Goal: Task Accomplishment & Management: Use online tool/utility

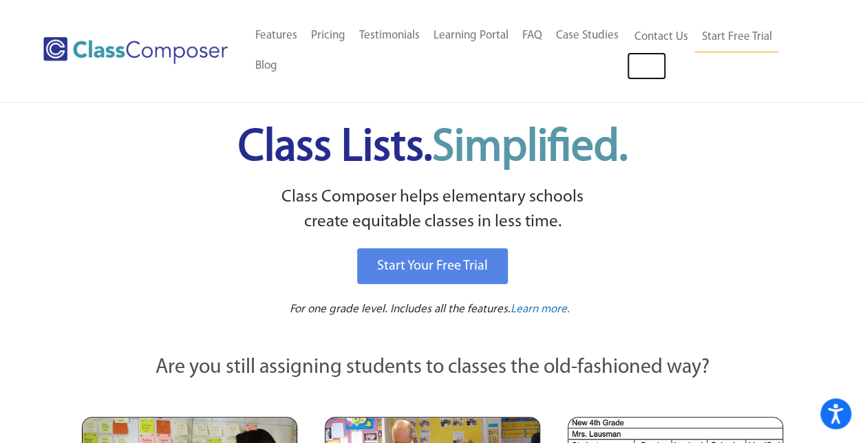
click at [642, 70] on link "Log In" at bounding box center [646, 66] width 39 height 28
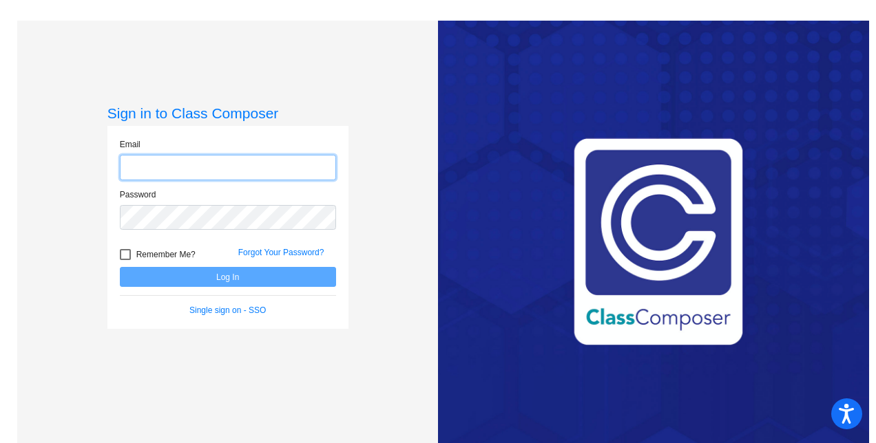
type input "[EMAIL_ADDRESS][PERSON_NAME][DOMAIN_NAME]"
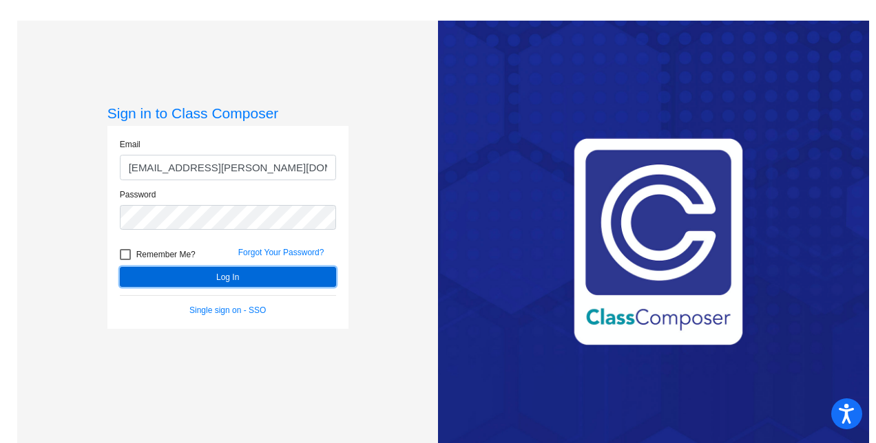
drag, startPoint x: 264, startPoint y: 271, endPoint x: 248, endPoint y: 273, distance: 16.0
click at [248, 273] on button "Log In" at bounding box center [228, 277] width 216 height 20
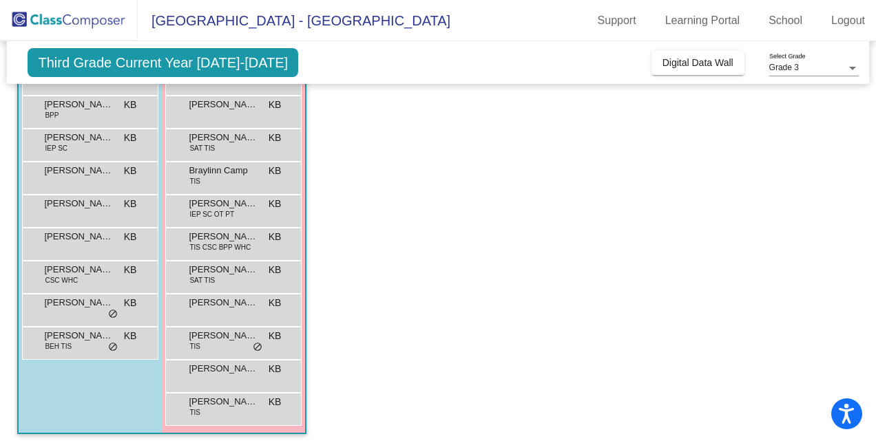
scroll to position [134, 0]
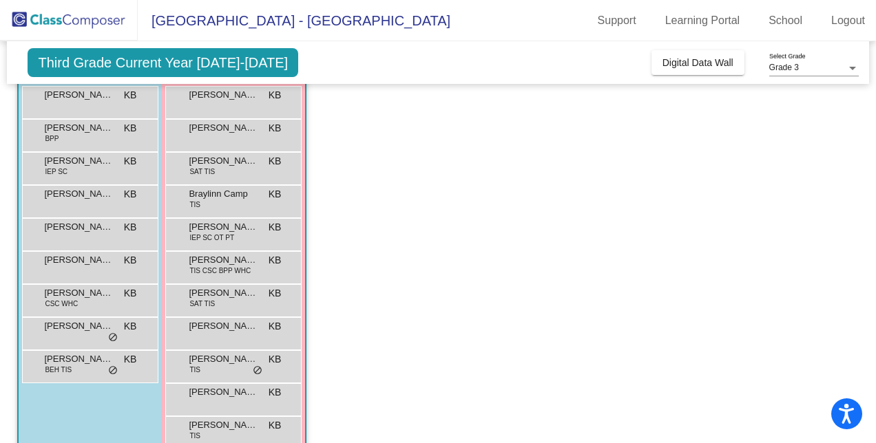
click at [245, 208] on div "Braylinn Camp TIS KB lock do_not_disturb_alt" at bounding box center [232, 200] width 131 height 28
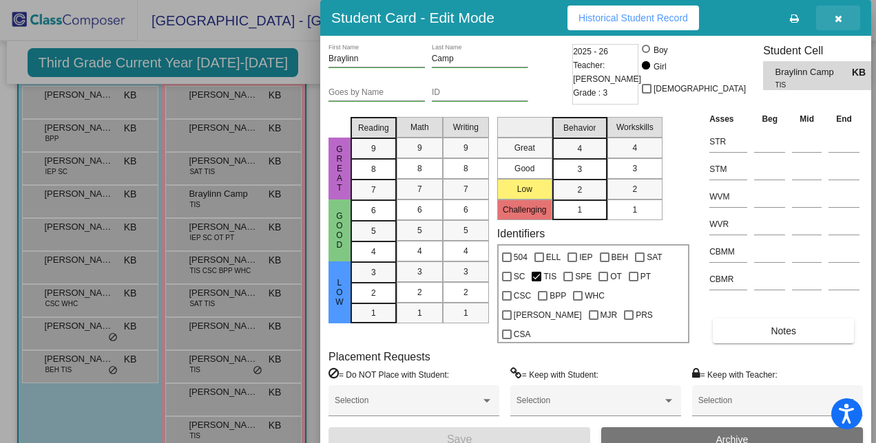
click at [841, 22] on icon "button" at bounding box center [838, 19] width 8 height 10
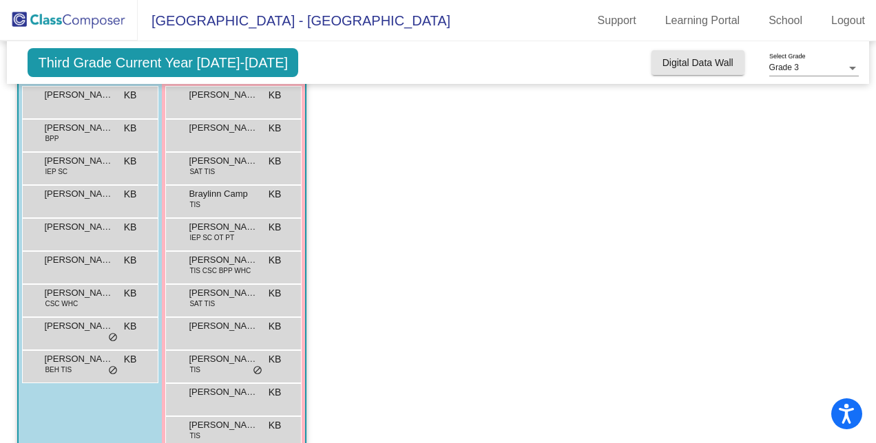
click at [689, 57] on span "Digital Data Wall" at bounding box center [697, 62] width 71 height 11
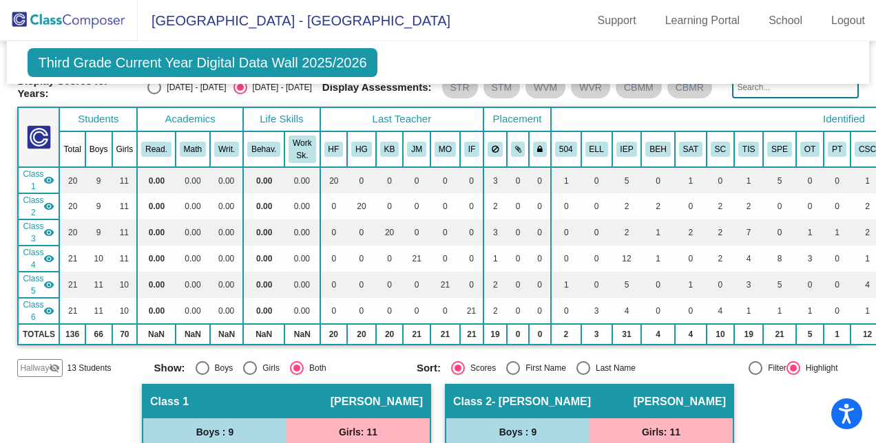
scroll to position [0, 0]
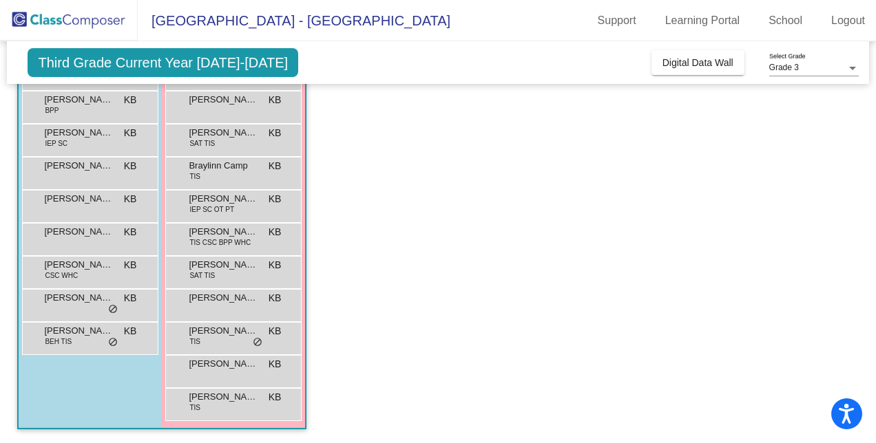
scroll to position [105, 0]
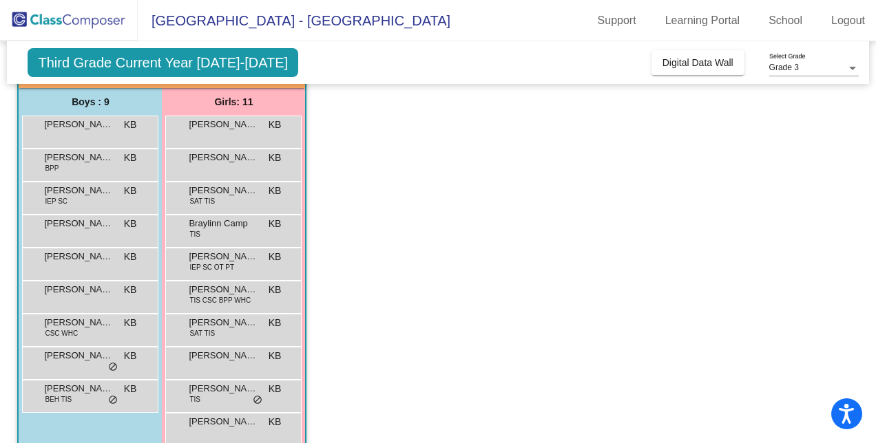
click at [255, 236] on div "Braylinn Camp TIS KB lock do_not_disturb_alt" at bounding box center [232, 229] width 131 height 28
